Goal: Use online tool/utility

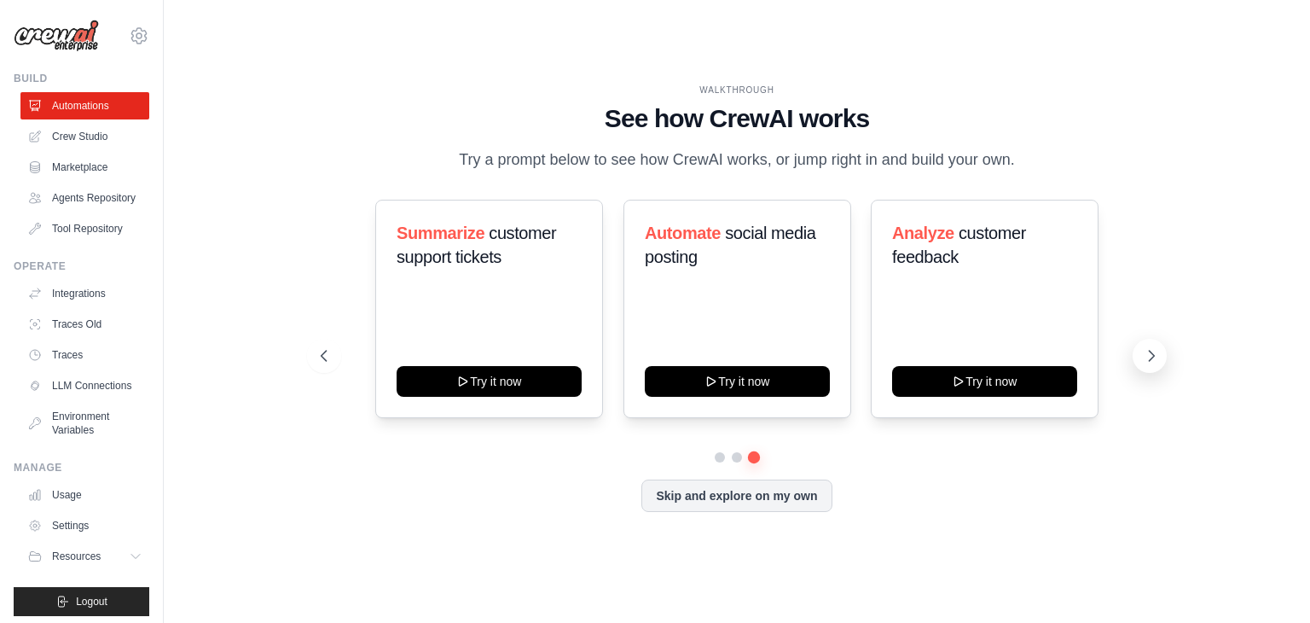
click at [1152, 353] on icon at bounding box center [1152, 356] width 5 height 10
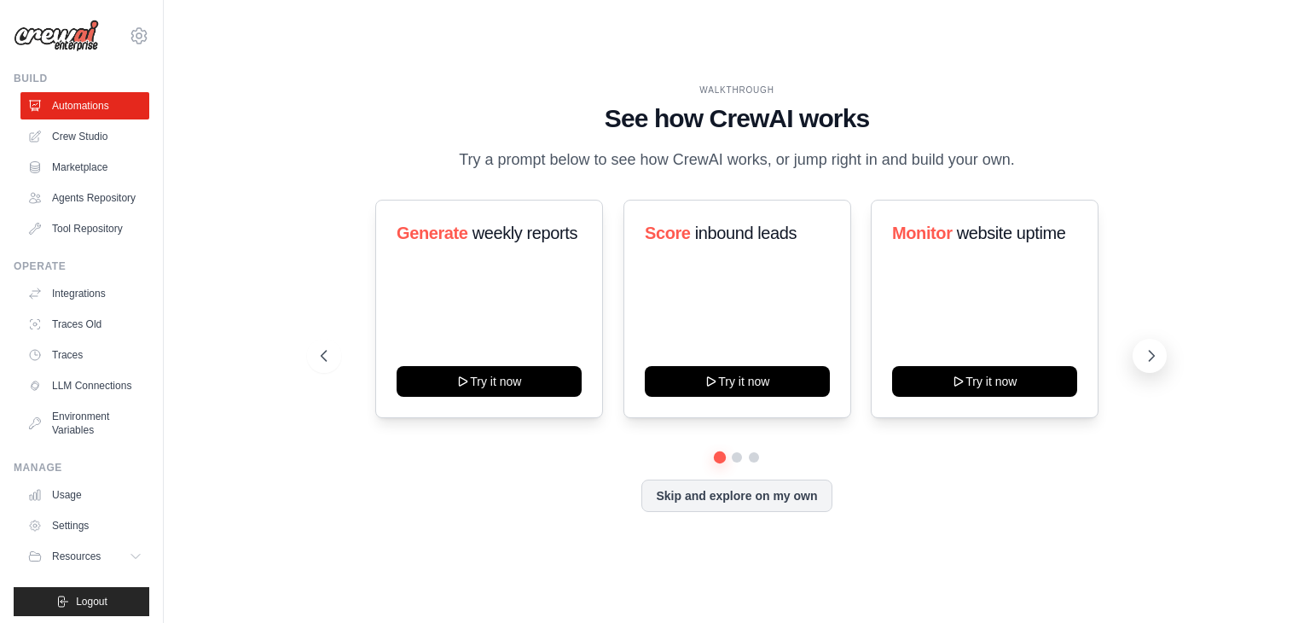
click at [1152, 353] on icon at bounding box center [1152, 356] width 5 height 10
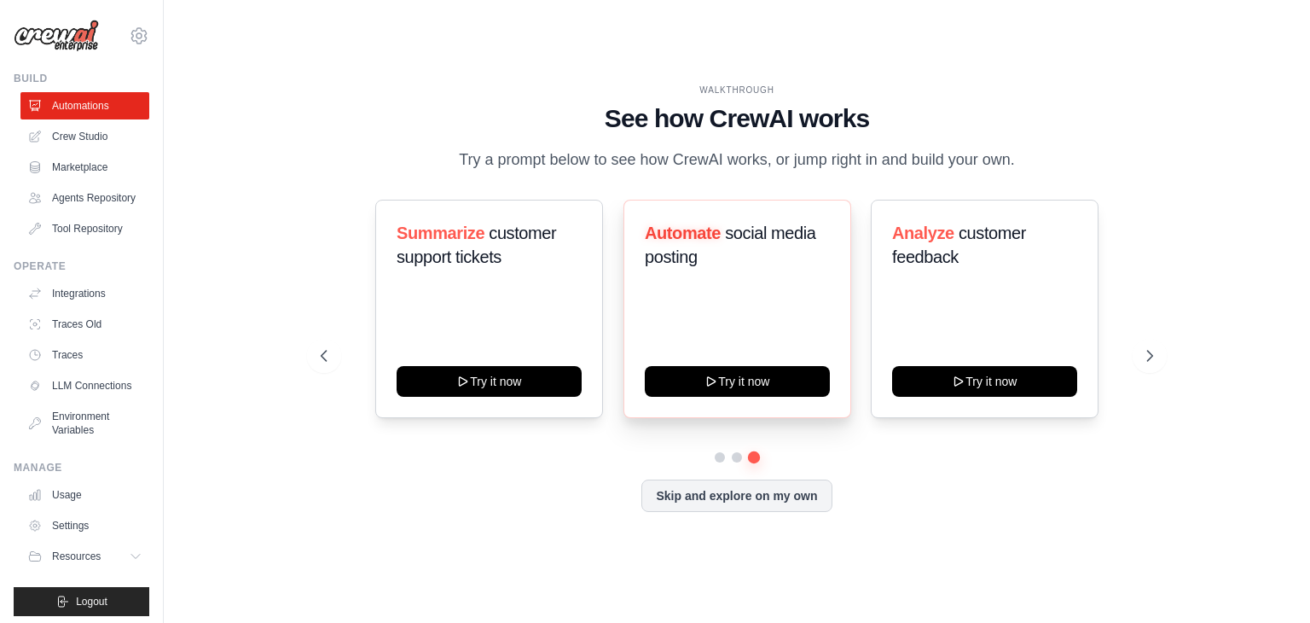
click at [705, 289] on div "Automate social media posting Try it now" at bounding box center [737, 309] width 228 height 218
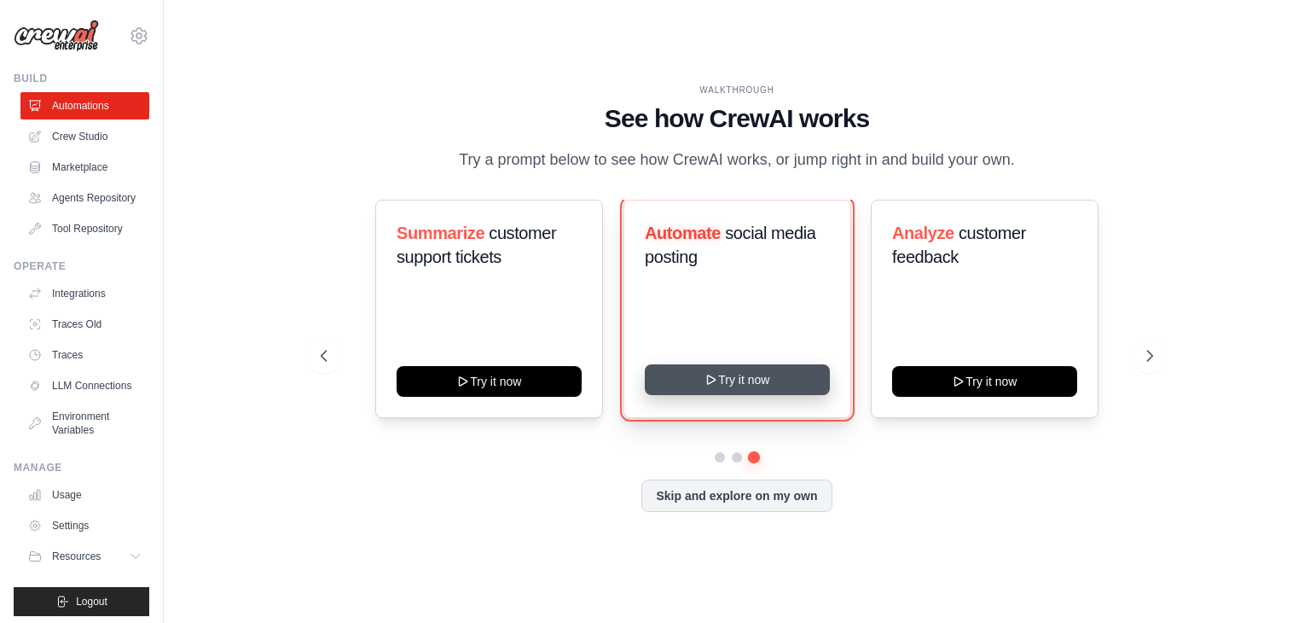
click at [707, 380] on icon at bounding box center [711, 379] width 8 height 9
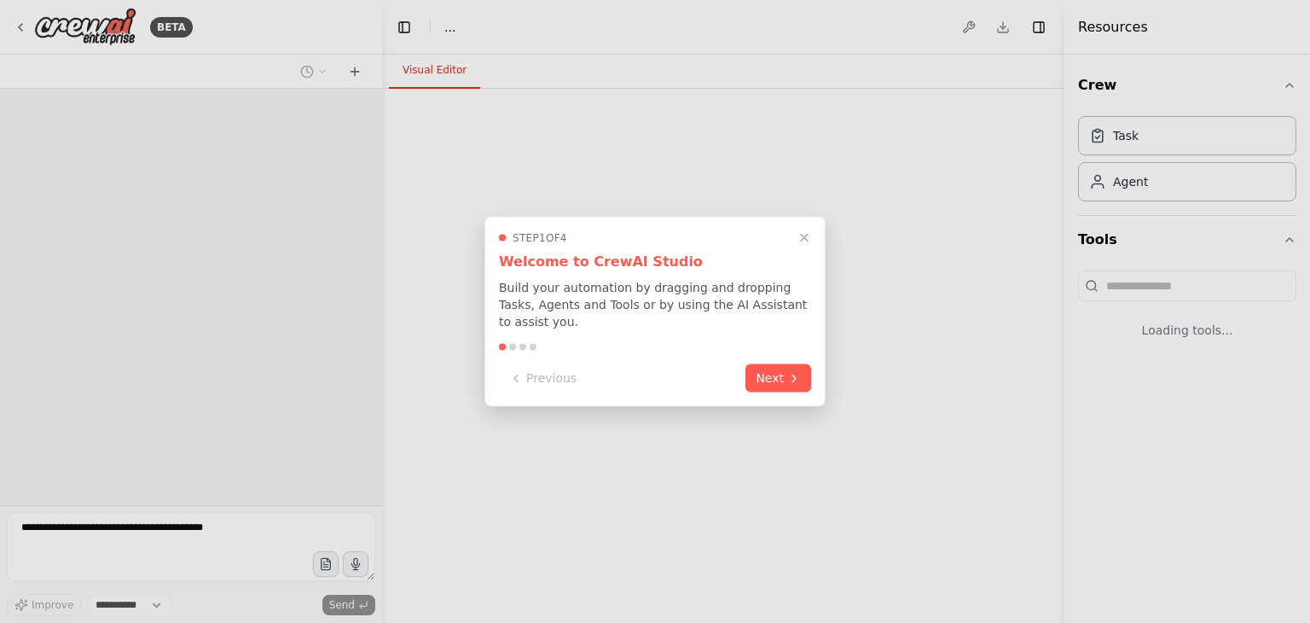
select select "****"
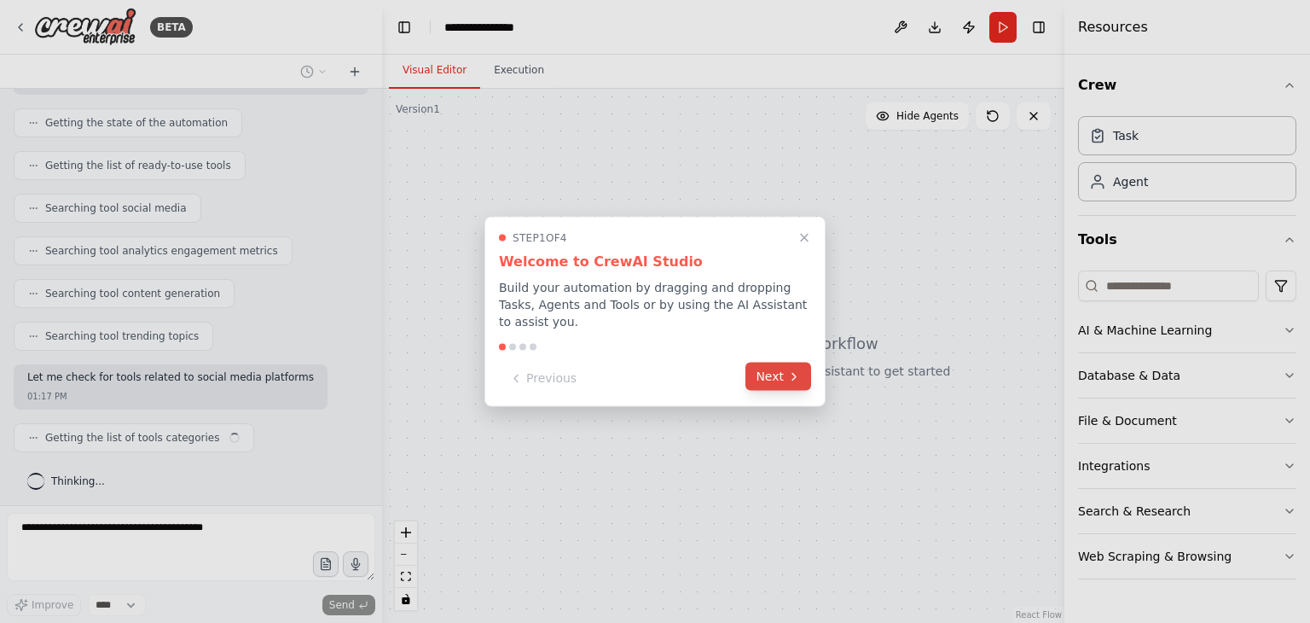
scroll to position [423, 0]
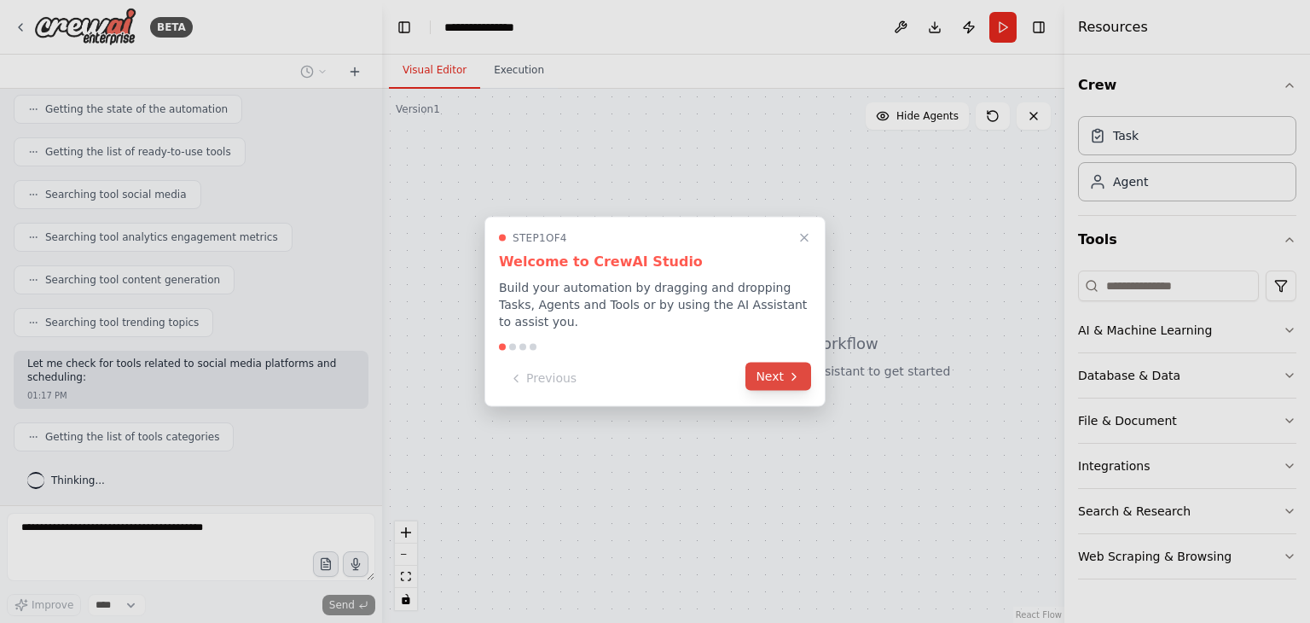
click at [788, 369] on icon at bounding box center [794, 376] width 14 height 14
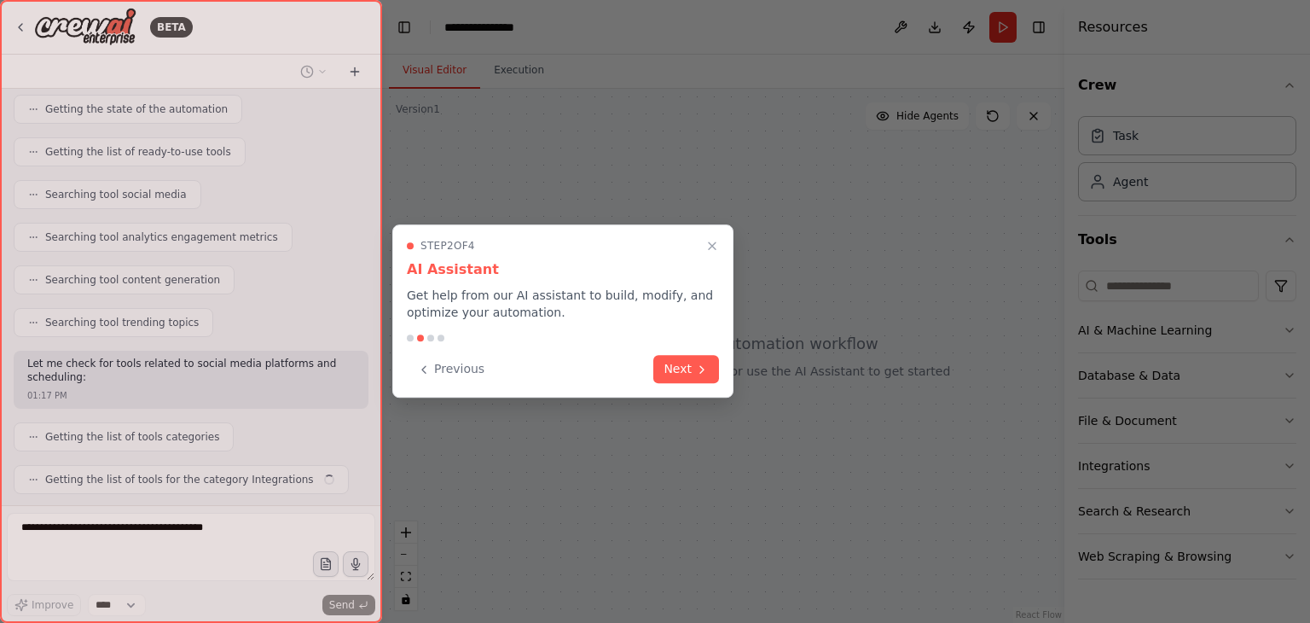
scroll to position [465, 0]
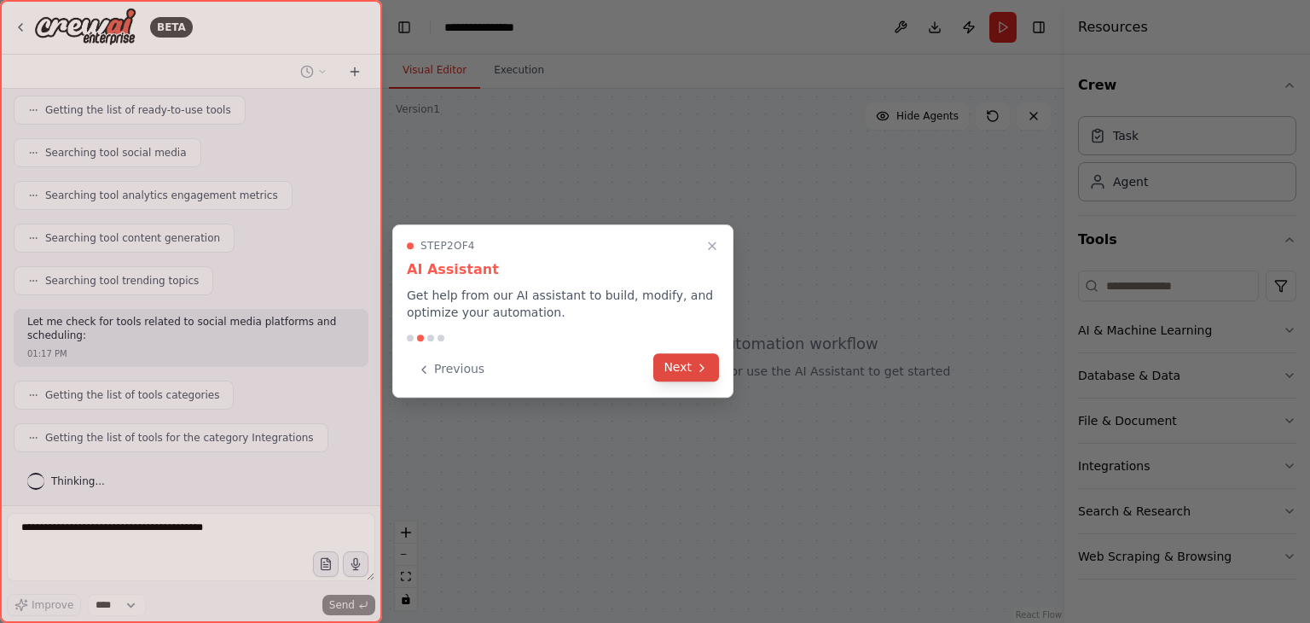
click at [676, 368] on button "Next" at bounding box center [686, 367] width 66 height 28
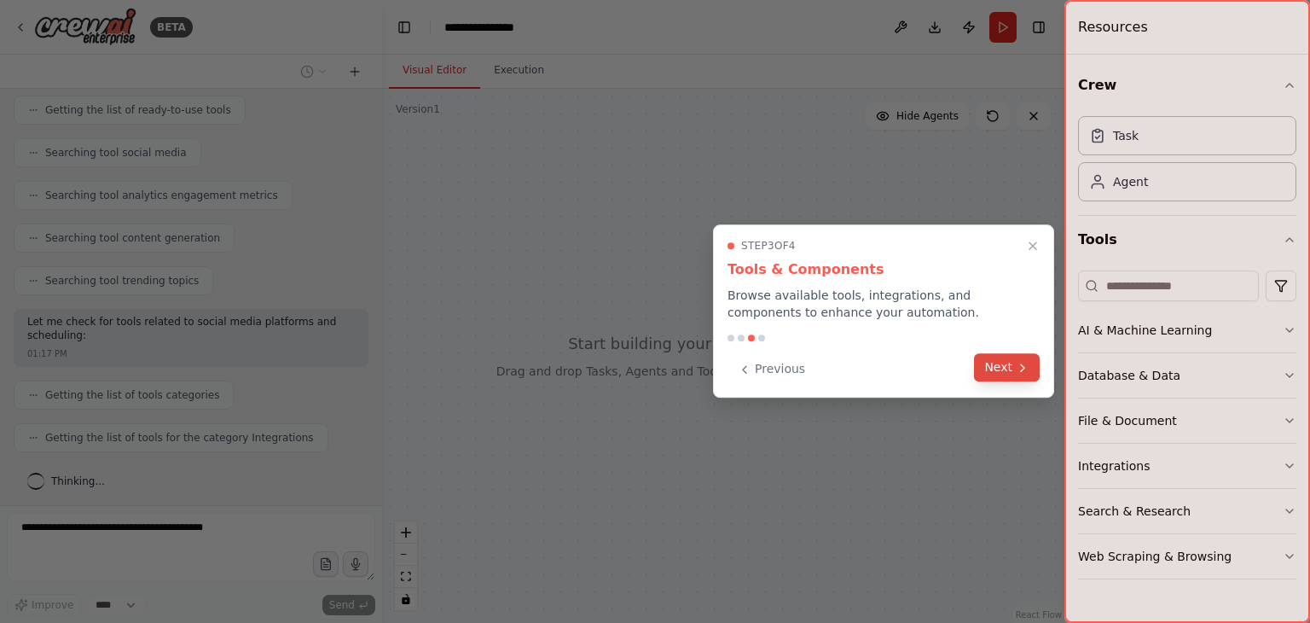
click at [1027, 380] on button "Next" at bounding box center [1007, 367] width 66 height 28
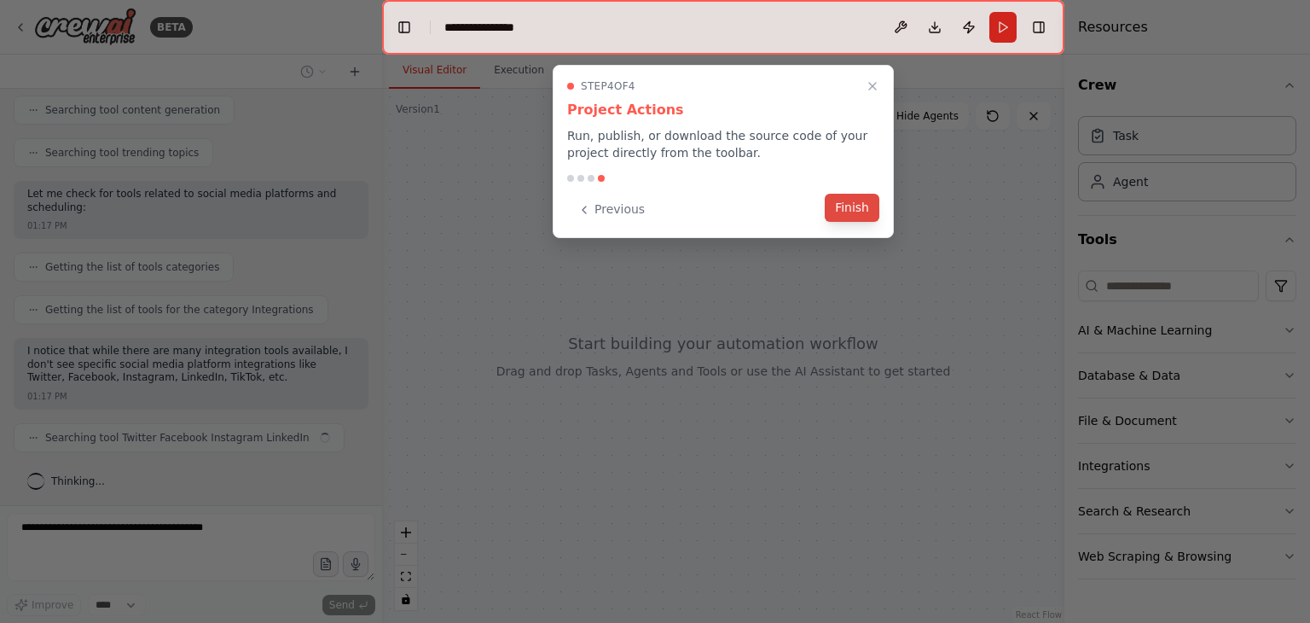
click at [848, 217] on button "Finish" at bounding box center [852, 208] width 55 height 28
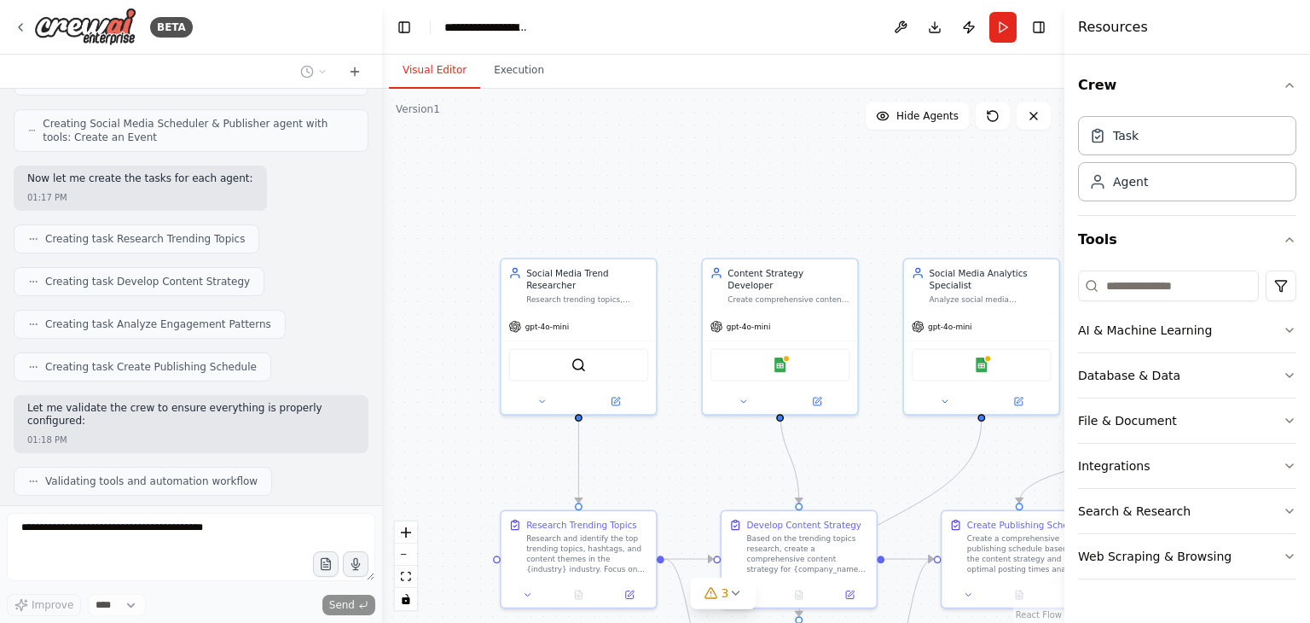
scroll to position [1426, 0]
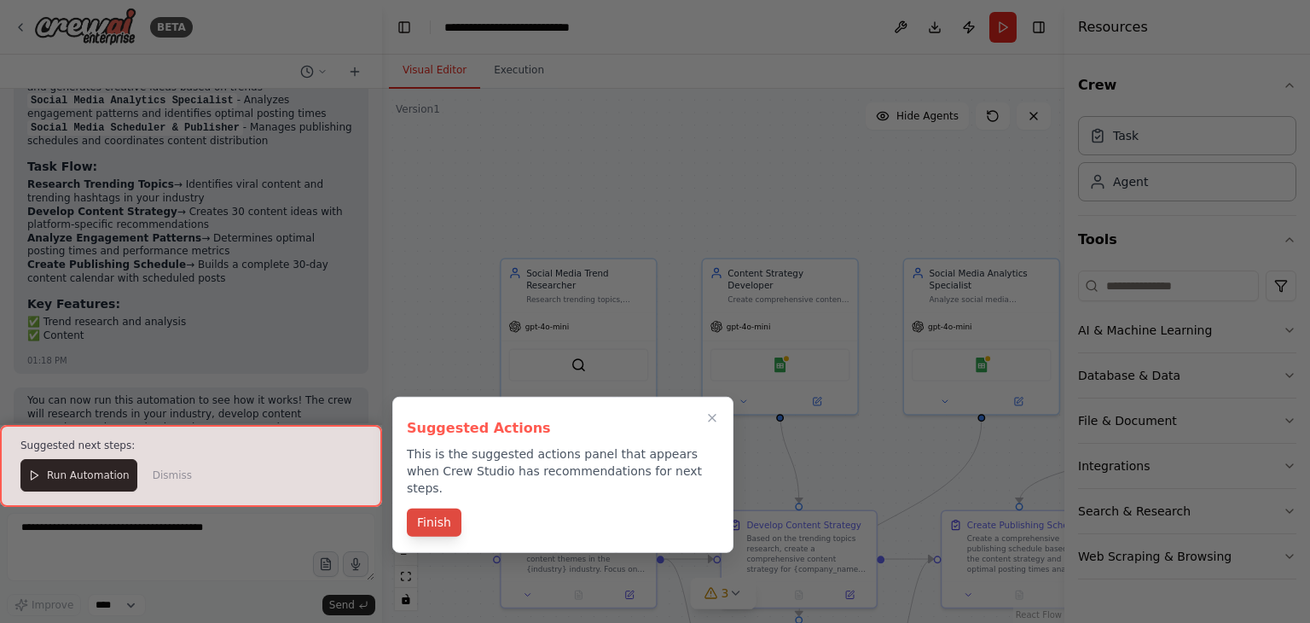
click at [433, 513] on button "Finish" at bounding box center [434, 522] width 55 height 28
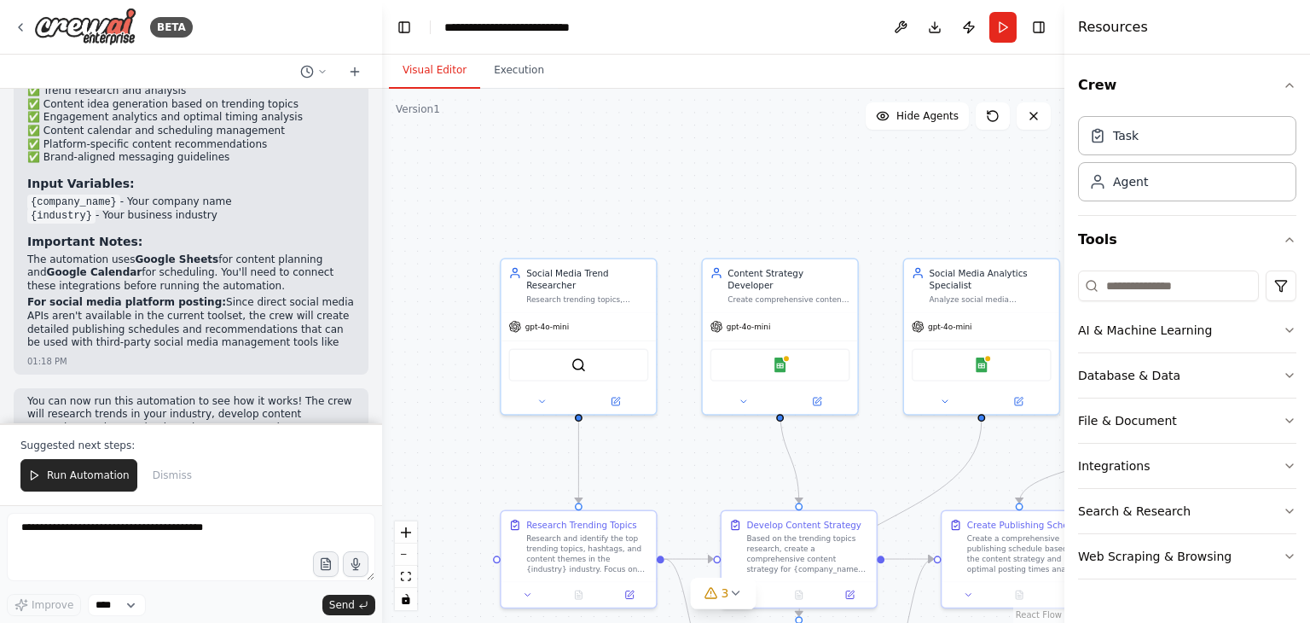
scroll to position [2234, 0]
